Goal: Transaction & Acquisition: Download file/media

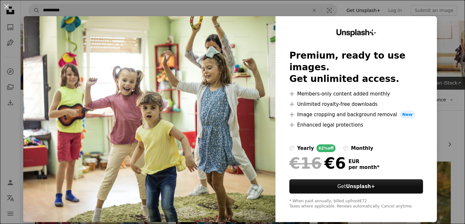
scroll to position [82, 0]
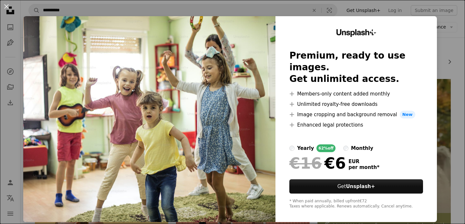
click at [461, 26] on div "An X shape Unsplash+ Premium, ready to use images. Get unlimited access. A plus…" at bounding box center [232, 112] width 465 height 224
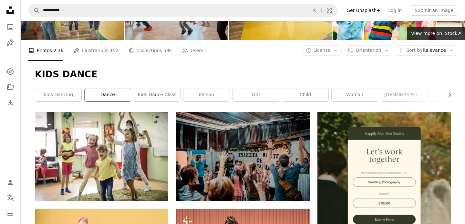
scroll to position [39, 0]
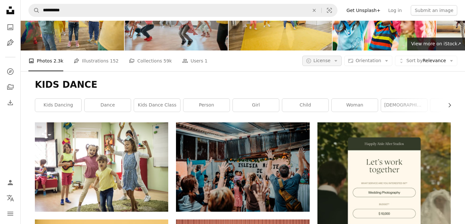
click at [336, 62] on icon "Arrow down" at bounding box center [336, 61] width 6 height 6
click at [334, 111] on span "Free" at bounding box center [339, 112] width 39 height 6
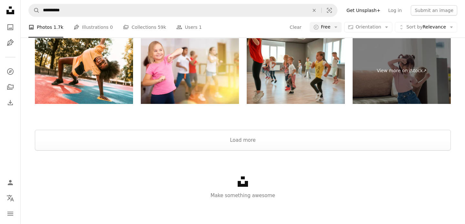
scroll to position [1274, 0]
click at [298, 135] on button "Load more" at bounding box center [243, 140] width 416 height 21
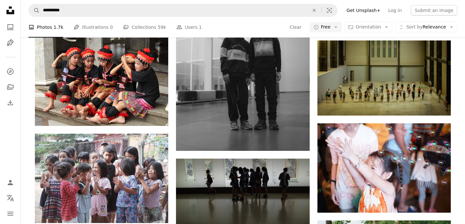
scroll to position [5048, 0]
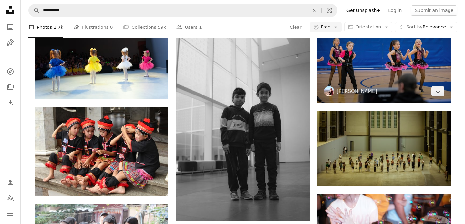
click at [360, 59] on img at bounding box center [384, 58] width 133 height 89
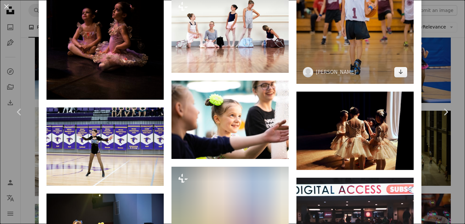
scroll to position [1658, 0]
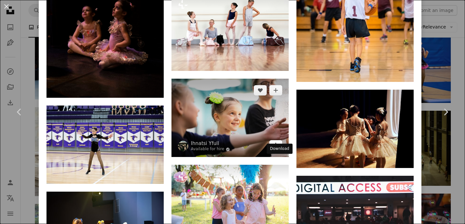
click at [282, 150] on link "Arrow pointing down" at bounding box center [275, 145] width 13 height 10
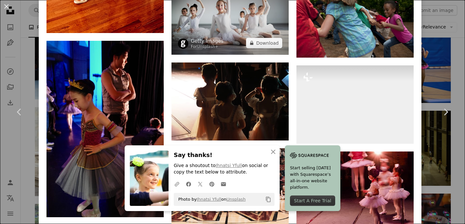
scroll to position [2917, 0]
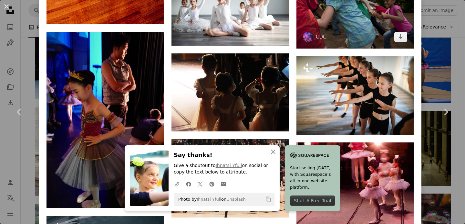
click at [375, 35] on img at bounding box center [355, 10] width 117 height 78
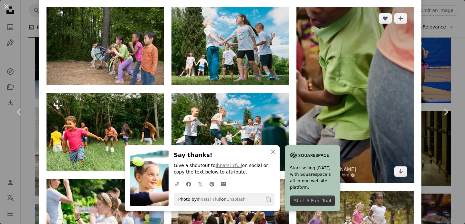
scroll to position [415, 0]
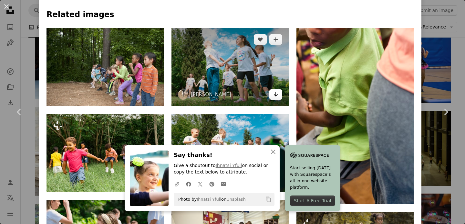
click at [276, 93] on link "Arrow pointing down" at bounding box center [275, 94] width 13 height 10
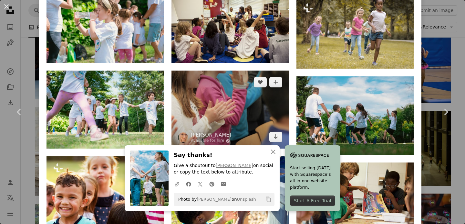
scroll to position [621, 0]
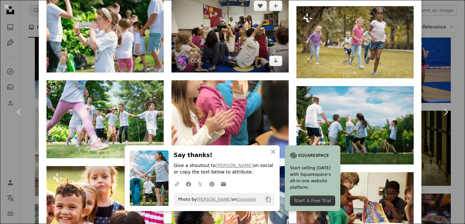
click at [254, 45] on img at bounding box center [230, 33] width 117 height 78
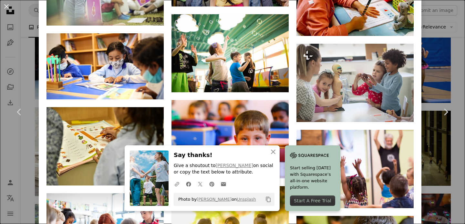
scroll to position [1638, 0]
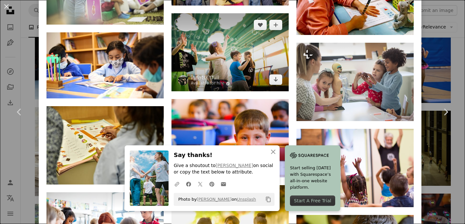
click at [241, 80] on img at bounding box center [230, 52] width 117 height 78
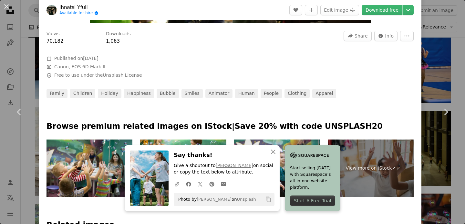
scroll to position [194, 0]
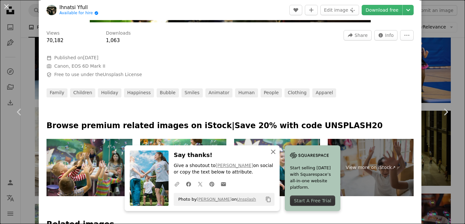
click at [272, 152] on icon "An X shape" at bounding box center [273, 152] width 8 height 8
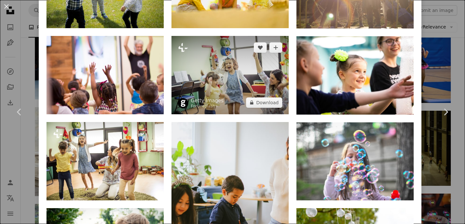
scroll to position [493, 0]
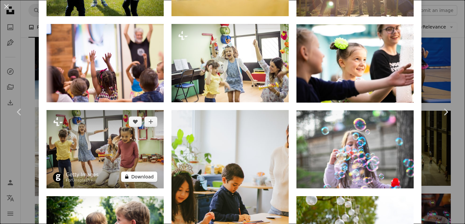
click at [142, 178] on button "A lock Download" at bounding box center [139, 176] width 36 height 10
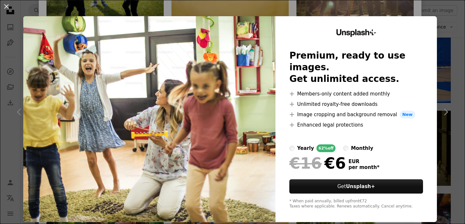
click at [408, 6] on div "An X shape Unsplash+ Premium, ready to use images. Get unlimited access. A plus…" at bounding box center [232, 112] width 465 height 224
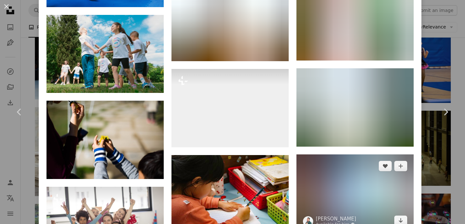
scroll to position [978, 0]
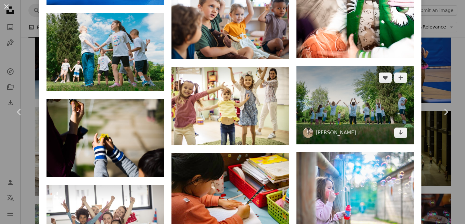
click at [405, 144] on img at bounding box center [355, 105] width 117 height 78
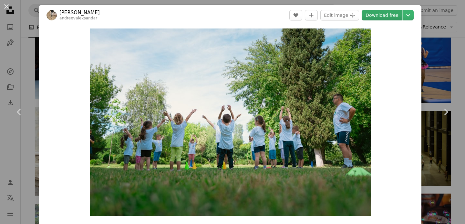
click at [395, 16] on link "Download free" at bounding box center [382, 15] width 41 height 10
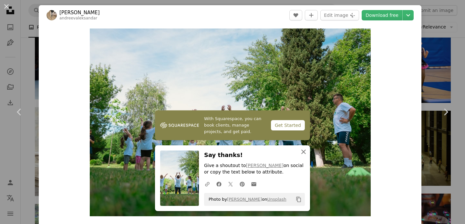
click at [305, 153] on icon "An X shape" at bounding box center [304, 152] width 8 height 8
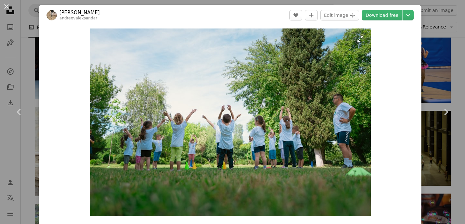
click at [210, 108] on img "Zoom in on this image" at bounding box center [230, 121] width 281 height 187
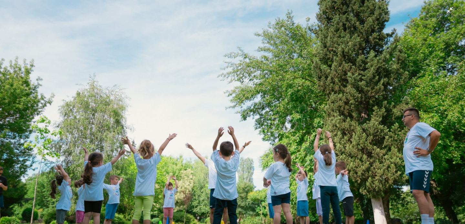
scroll to position [43, 0]
